Goal: Find specific page/section: Find specific page/section

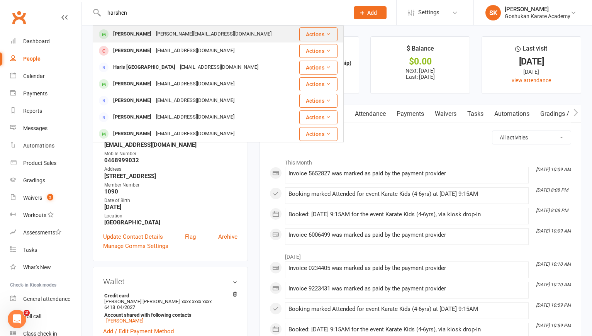
type input "harshen"
drag, startPoint x: 128, startPoint y: 26, endPoint x: 129, endPoint y: 36, distance: 9.7
click at [129, 36] on div "[PERSON_NAME]" at bounding box center [132, 34] width 43 height 11
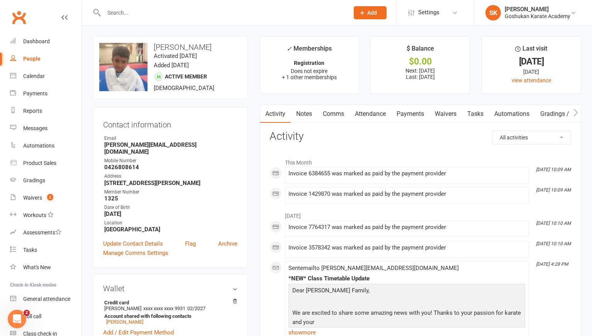
click at [413, 114] on link "Payments" at bounding box center [410, 114] width 38 height 18
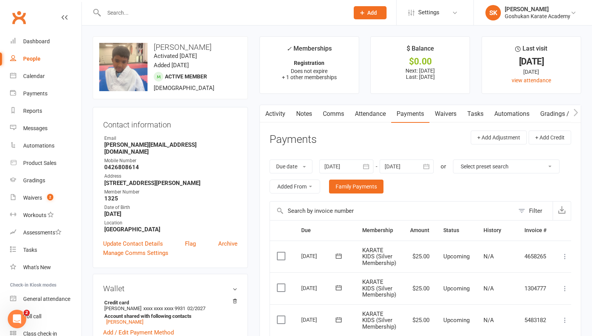
click at [447, 115] on link "Waivers" at bounding box center [445, 114] width 32 height 18
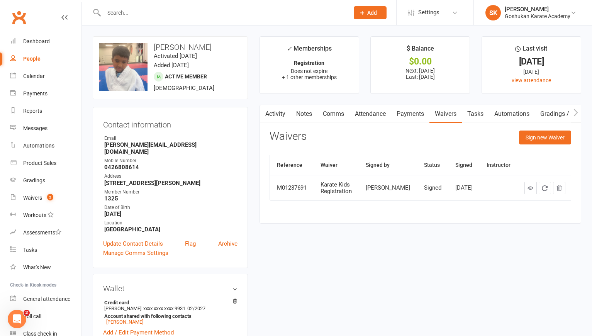
click at [408, 114] on link "Payments" at bounding box center [410, 114] width 38 height 18
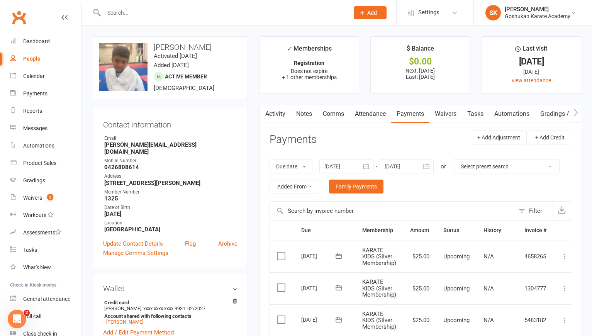
click at [367, 112] on link "Attendance" at bounding box center [370, 114] width 42 height 18
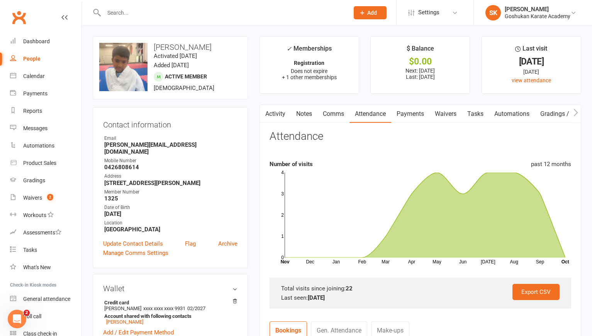
drag, startPoint x: 507, startPoint y: 61, endPoint x: 555, endPoint y: 61, distance: 47.1
click at [555, 61] on div "[DATE]" at bounding box center [531, 62] width 85 height 8
click at [64, 17] on icon at bounding box center [64, 17] width 6 height 6
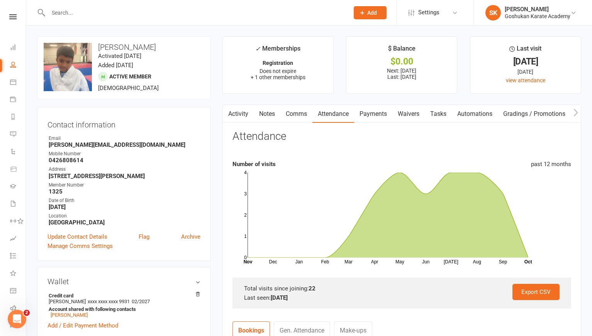
click at [68, 9] on input "text" at bounding box center [195, 12] width 298 height 11
click at [10, 14] on nav "Clubworx Dashboard People Calendar Payments Reports Messages Automations Produc…" at bounding box center [13, 170] width 26 height 336
click at [11, 17] on icon at bounding box center [12, 16] width 7 height 5
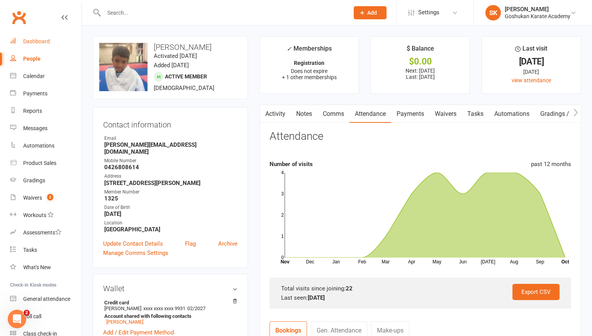
click at [35, 40] on div "Dashboard" at bounding box center [36, 41] width 27 height 6
